Goal: Communication & Community: Connect with others

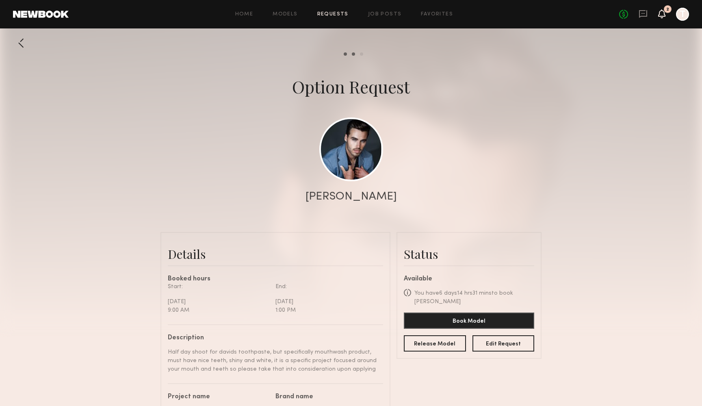
click at [660, 14] on icon at bounding box center [662, 14] width 7 height 6
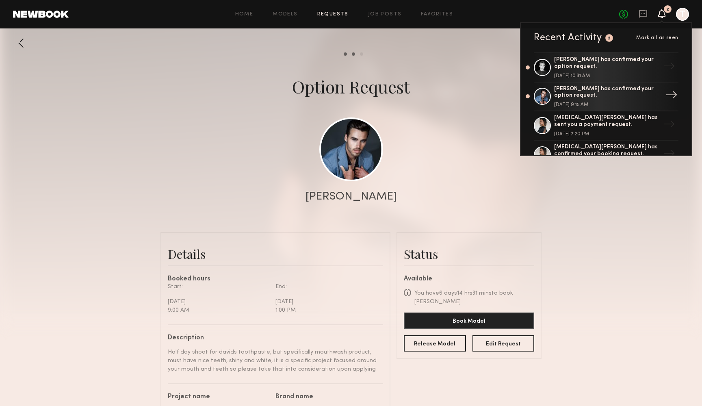
click at [599, 93] on div "Jake H. has confirmed your option request." at bounding box center [607, 93] width 106 height 14
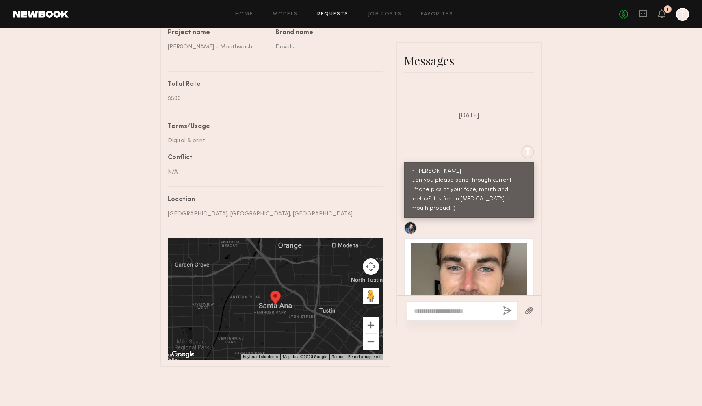
scroll to position [419, 0]
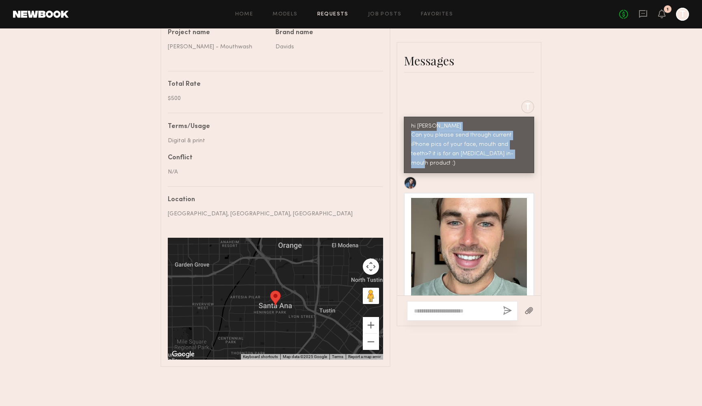
drag, startPoint x: 499, startPoint y: 106, endPoint x: 411, endPoint y: 83, distance: 91.3
click at [411, 117] on div "hi Jake Can you please send through current iPhone pics of your face, mouth and…" at bounding box center [469, 145] width 130 height 57
copy div "Can you please send through current iPhone pics of your face, mouth and teeth>?…"
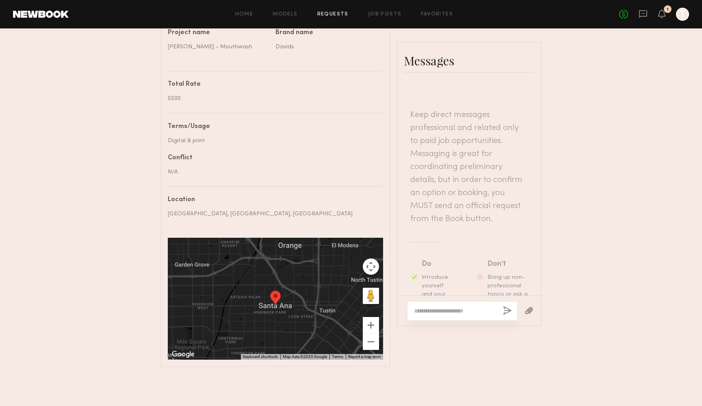
scroll to position [0, 0]
click at [665, 13] on icon at bounding box center [661, 13] width 7 height 9
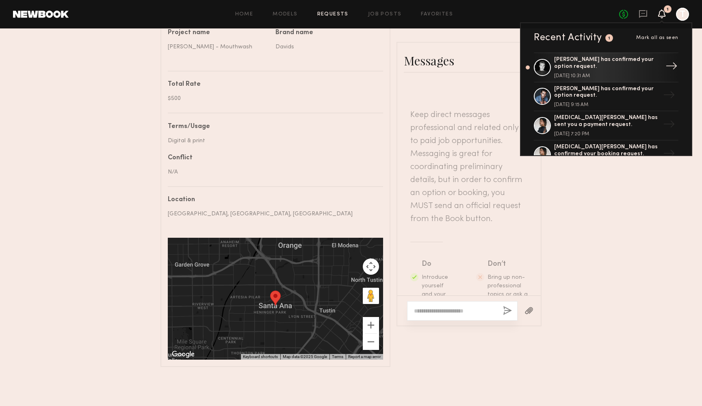
click at [565, 69] on div "Sasha P. has confirmed your option request. August 26, 2025 @ 10:31 AM" at bounding box center [607, 67] width 106 height 22
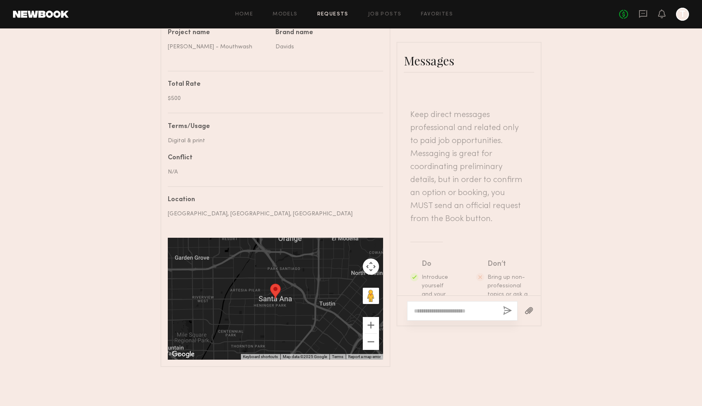
scroll to position [364, 0]
click at [421, 301] on div at bounding box center [462, 311] width 111 height 20
click at [420, 307] on textarea at bounding box center [455, 311] width 82 height 8
paste textarea "**********"
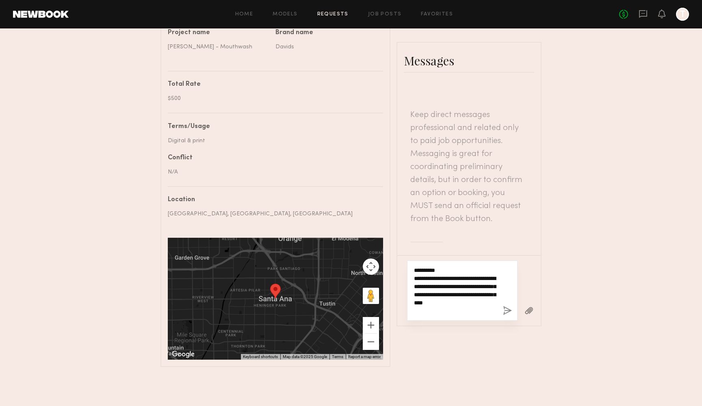
type textarea "**********"
click at [508, 306] on button "button" at bounding box center [507, 311] width 9 height 10
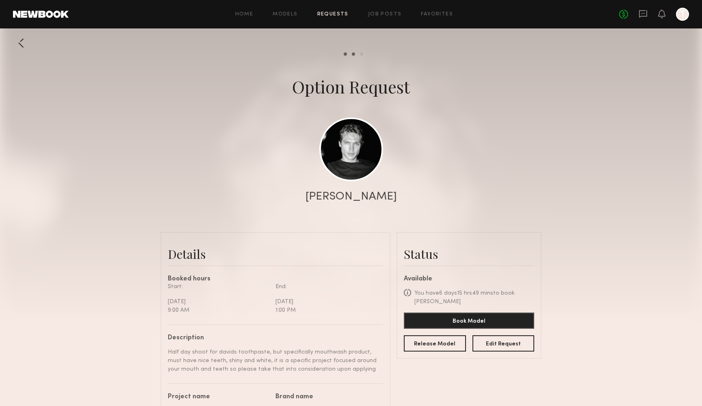
scroll to position [0, 0]
click at [279, 12] on link "Models" at bounding box center [285, 14] width 25 height 5
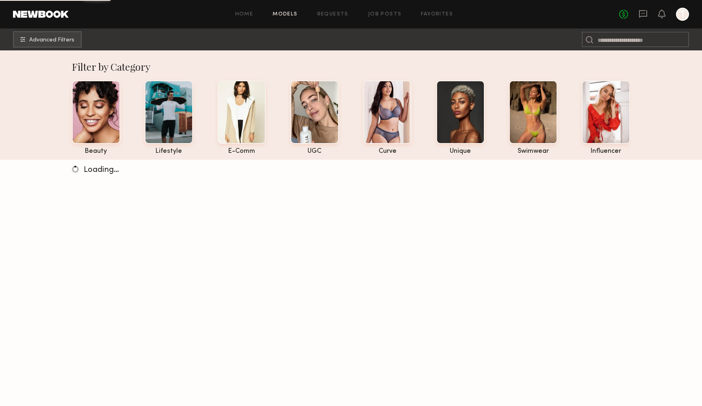
click at [384, 7] on header "Home Models Requests Job Posts Favorites Sign Out No fees up to $5,000 T" at bounding box center [351, 14] width 702 height 28
click at [384, 11] on div "Home Models Requests Job Posts Favorites Sign Out No fees up to $5,000 T" at bounding box center [379, 14] width 620 height 13
click at [384, 14] on link "Job Posts" at bounding box center [385, 14] width 34 height 5
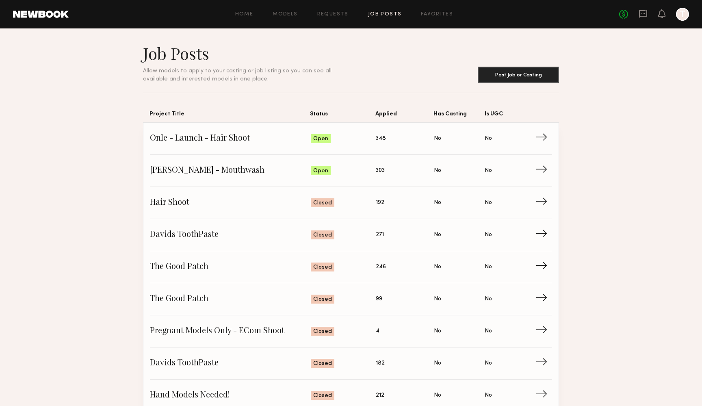
click at [440, 11] on div "Home Models Requests Job Posts Favorites Sign Out No fees up to $5,000 T" at bounding box center [379, 14] width 620 height 13
click at [440, 14] on link "Favorites" at bounding box center [437, 14] width 32 height 5
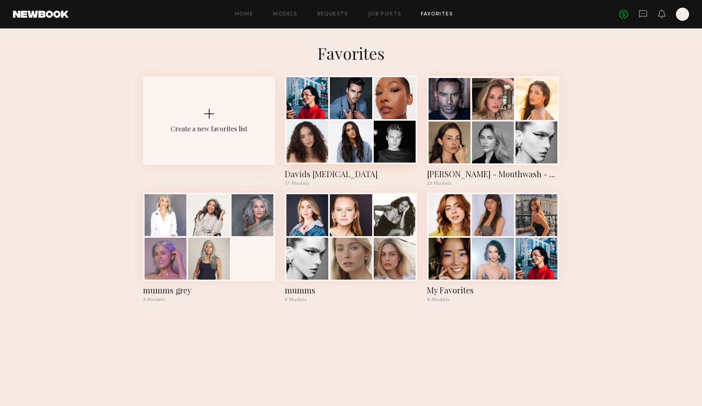
click at [335, 139] on div at bounding box center [351, 142] width 42 height 42
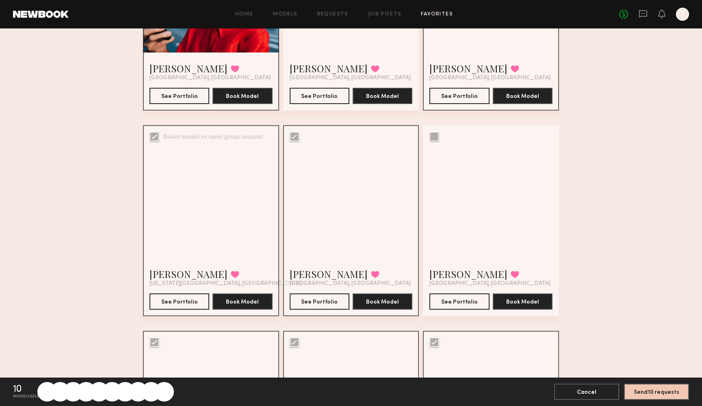
scroll to position [177, 0]
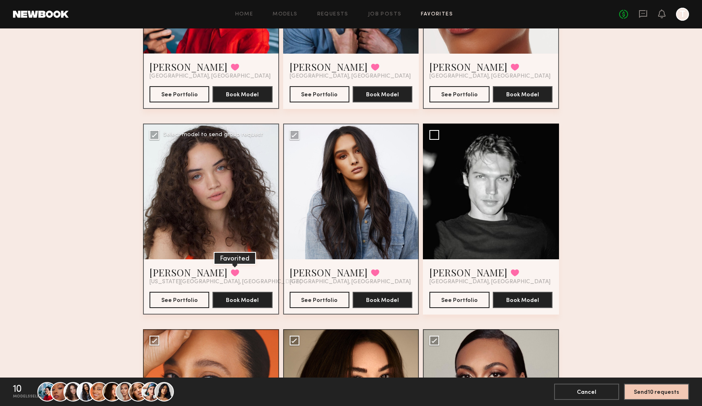
click at [231, 273] on button at bounding box center [235, 272] width 9 height 7
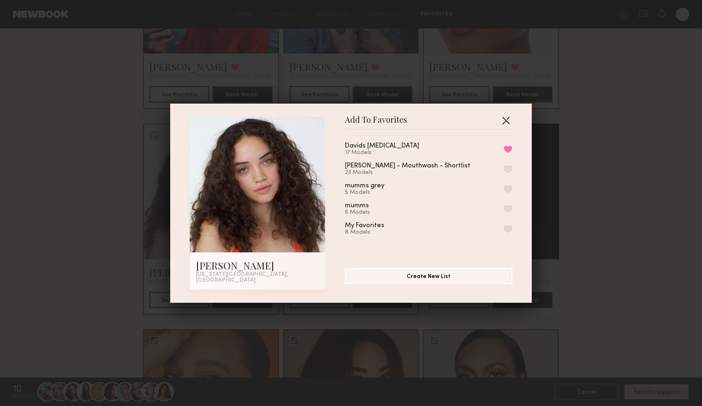
click at [504, 123] on button "button" at bounding box center [505, 120] width 13 height 13
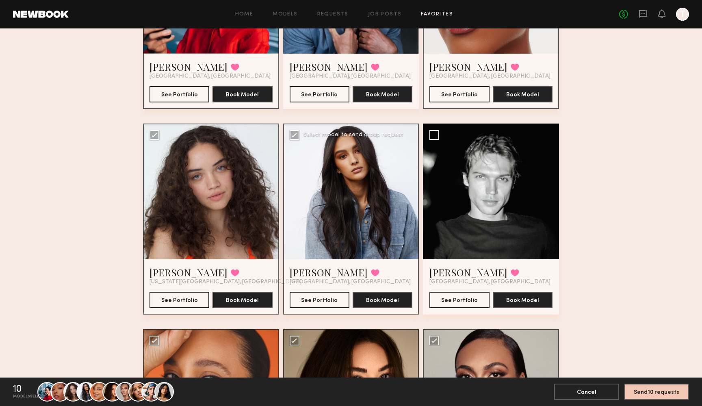
click at [354, 206] on div at bounding box center [351, 192] width 136 height 136
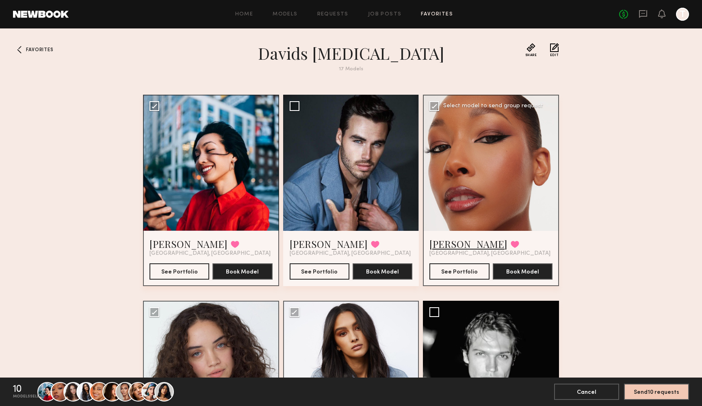
scroll to position [0, 0]
click at [168, 247] on link "Piyawan C." at bounding box center [189, 243] width 78 height 13
click at [460, 271] on button "See Portfolio" at bounding box center [459, 271] width 60 height 16
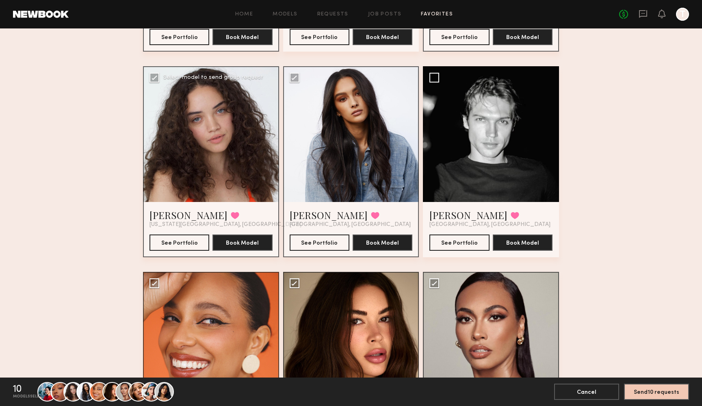
scroll to position [238, 0]
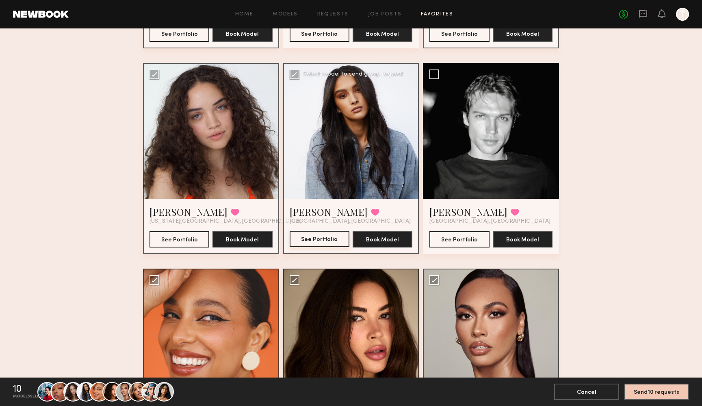
click at [330, 238] on button "See Portfolio" at bounding box center [320, 239] width 60 height 16
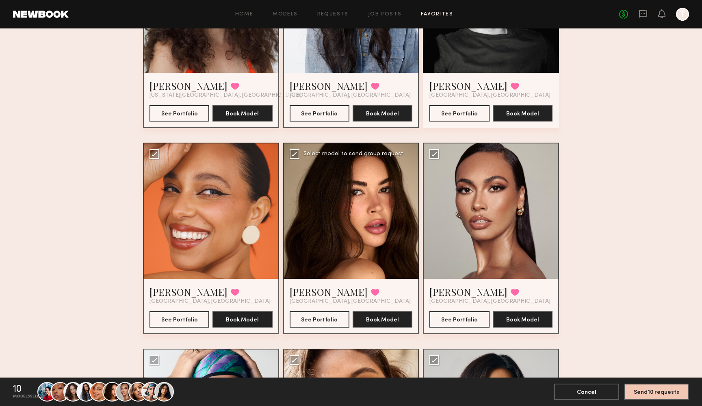
scroll to position [367, 0]
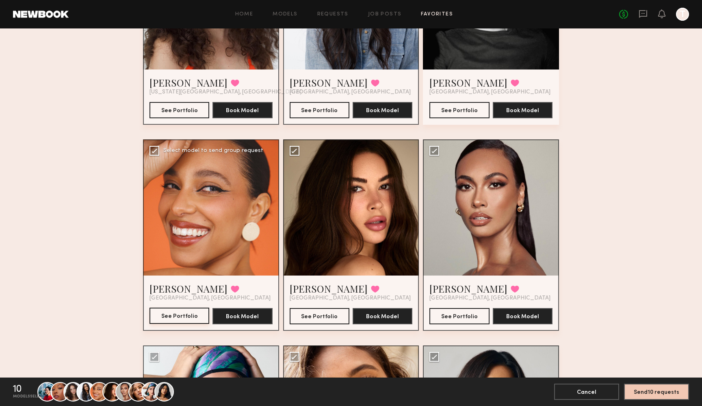
click at [169, 313] on button "See Portfolio" at bounding box center [180, 316] width 60 height 16
click at [312, 320] on button "See Portfolio" at bounding box center [320, 316] width 60 height 16
click at [460, 322] on button "See Portfolio" at bounding box center [459, 316] width 60 height 16
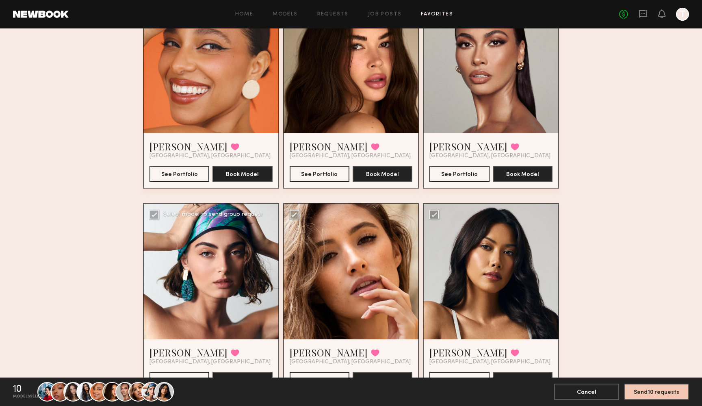
scroll to position [591, 0]
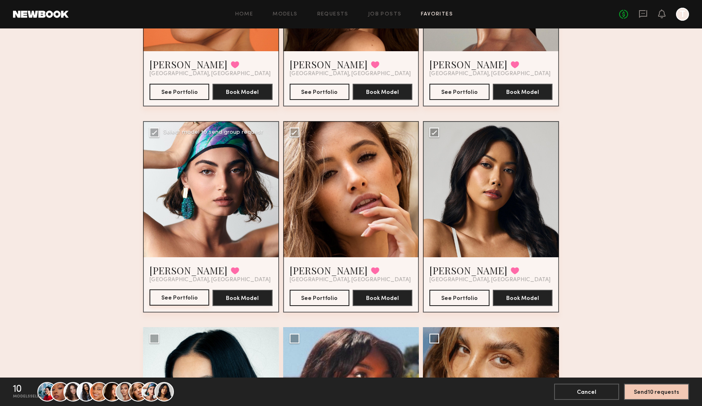
click at [175, 294] on button "See Portfolio" at bounding box center [180, 297] width 60 height 16
click at [319, 302] on button "See Portfolio" at bounding box center [320, 297] width 60 height 16
click at [459, 295] on button "See Portfolio" at bounding box center [459, 297] width 60 height 16
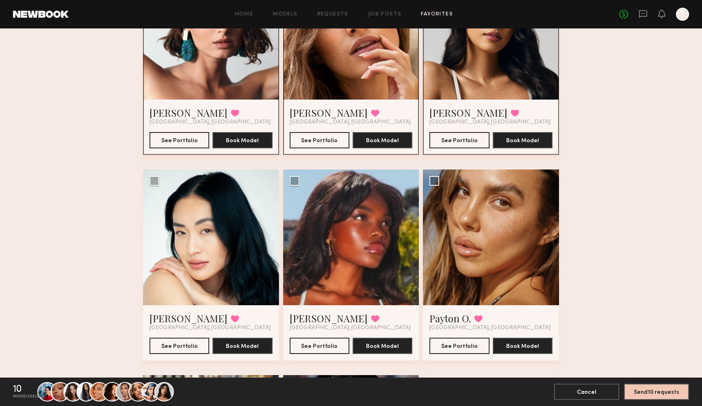
scroll to position [750, 0]
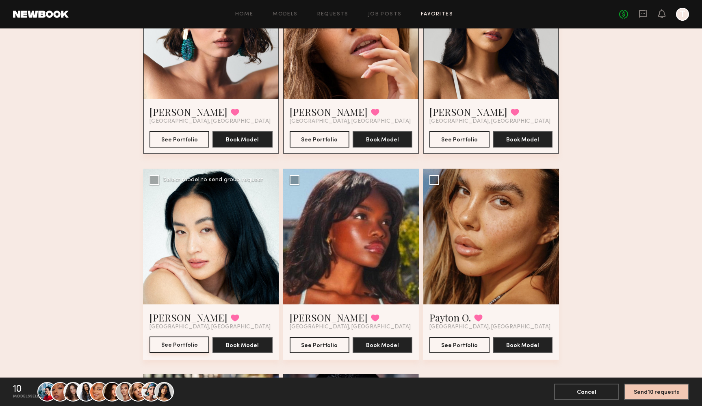
click at [180, 347] on button "See Portfolio" at bounding box center [180, 344] width 60 height 16
click at [310, 344] on button "See Portfolio" at bounding box center [320, 344] width 60 height 16
click at [461, 346] on button "See Portfolio" at bounding box center [459, 344] width 60 height 16
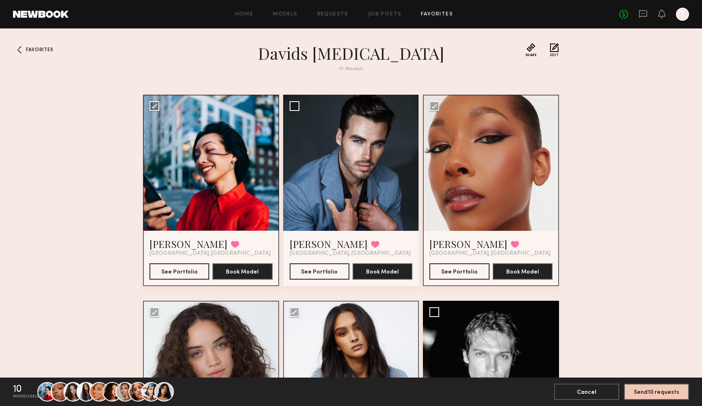
scroll to position [0, 0]
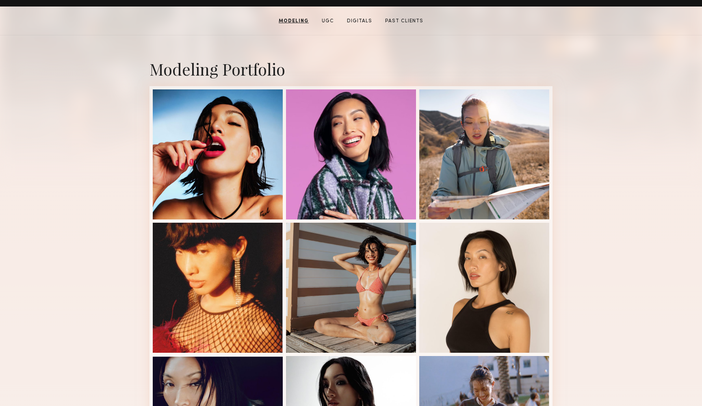
scroll to position [16, 0]
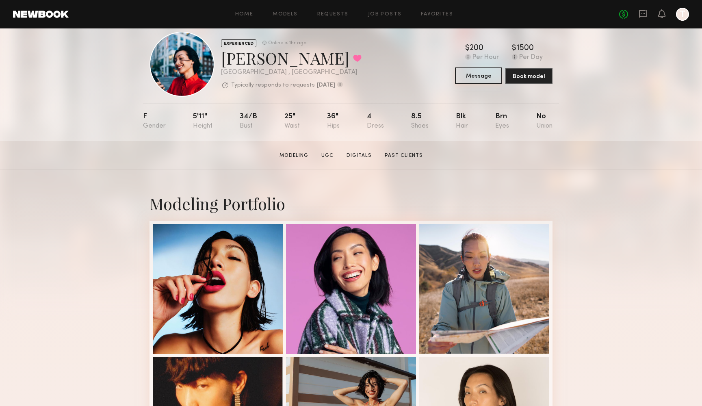
click at [469, 80] on button "Message" at bounding box center [478, 75] width 47 height 16
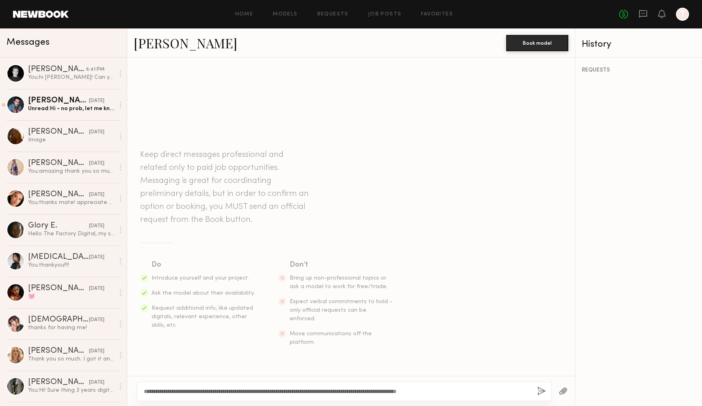
click at [356, 390] on textarea "**********" at bounding box center [337, 391] width 387 height 8
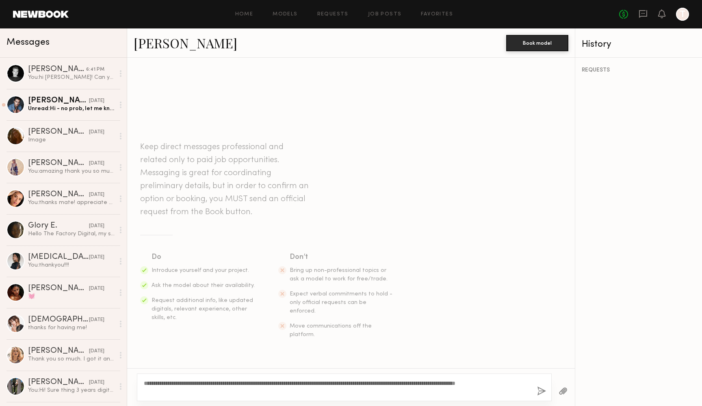
type textarea "**********"
click at [542, 394] on button "button" at bounding box center [541, 391] width 9 height 10
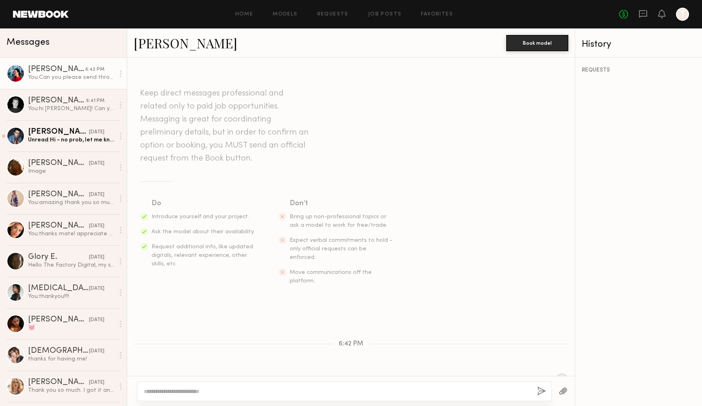
scroll to position [40, 0]
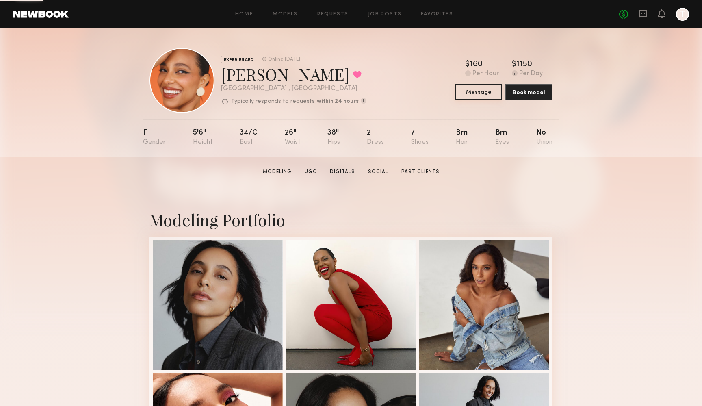
click at [479, 90] on button "Message" at bounding box center [478, 92] width 47 height 16
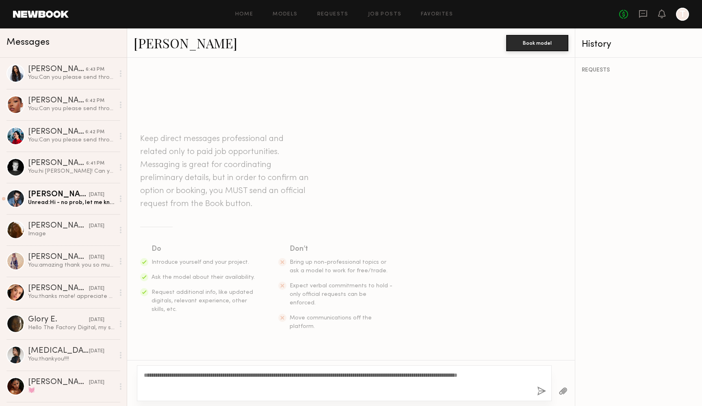
type textarea "**********"
click at [542, 390] on button "button" at bounding box center [541, 391] width 9 height 10
